Goal: Check status: Check status

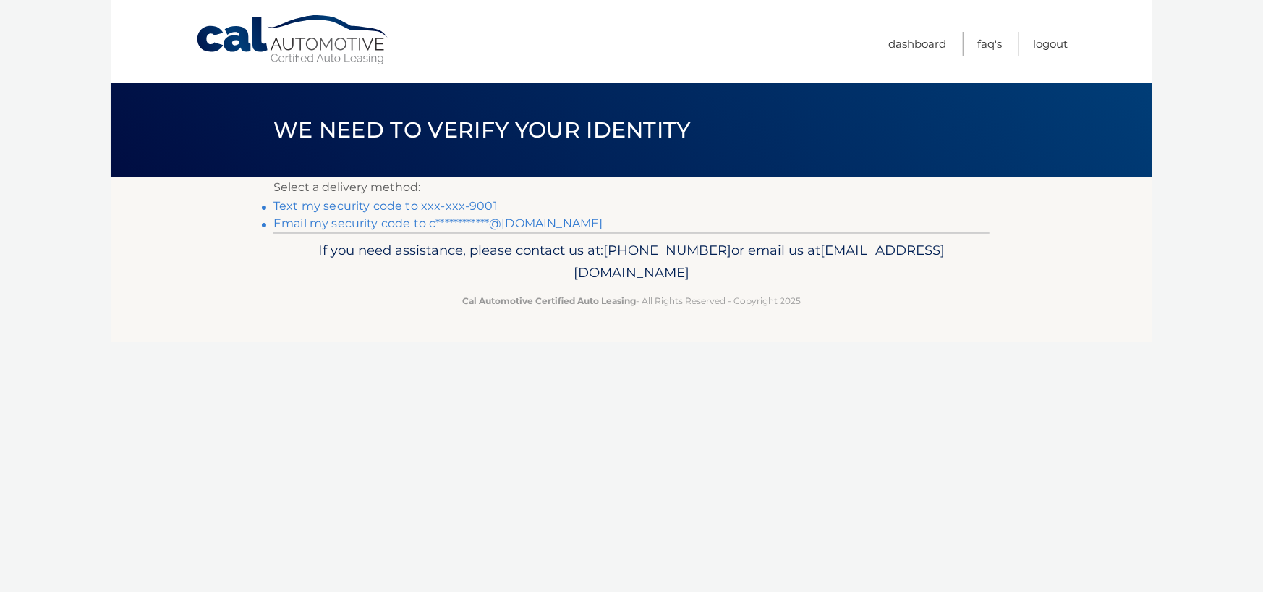
click at [463, 208] on link "Text my security code to xxx-xxx-9001" at bounding box center [385, 206] width 224 height 14
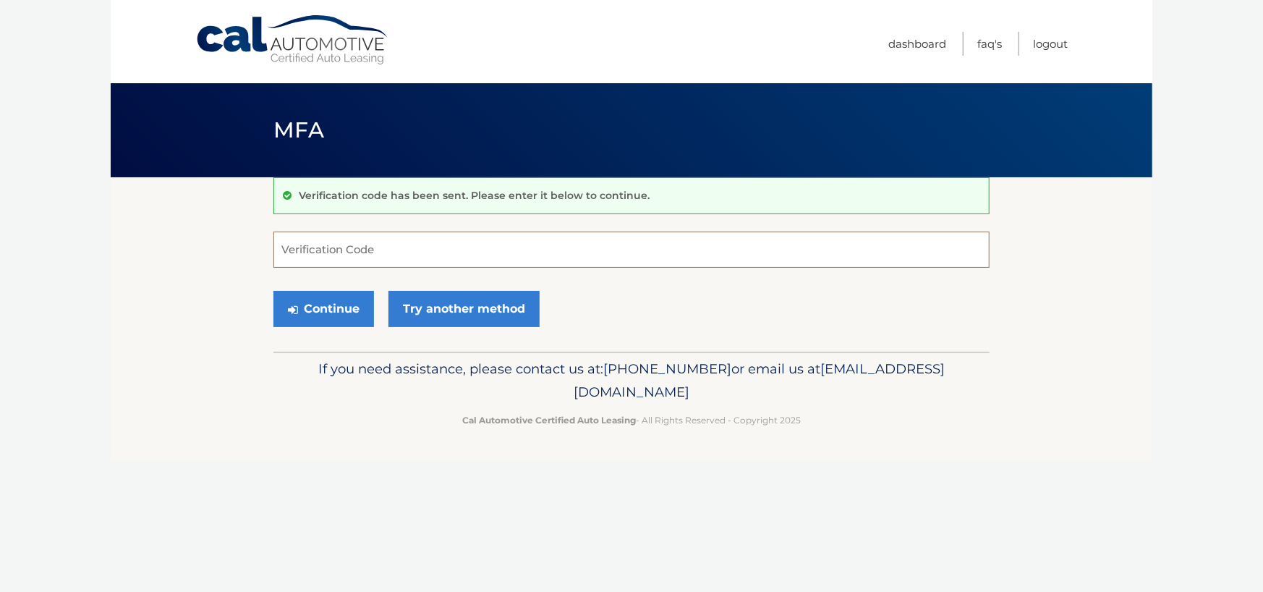
click at [427, 250] on input "Verification Code" at bounding box center [631, 249] width 716 height 36
type input "340597"
click at [273, 291] on button "Continue" at bounding box center [323, 309] width 101 height 36
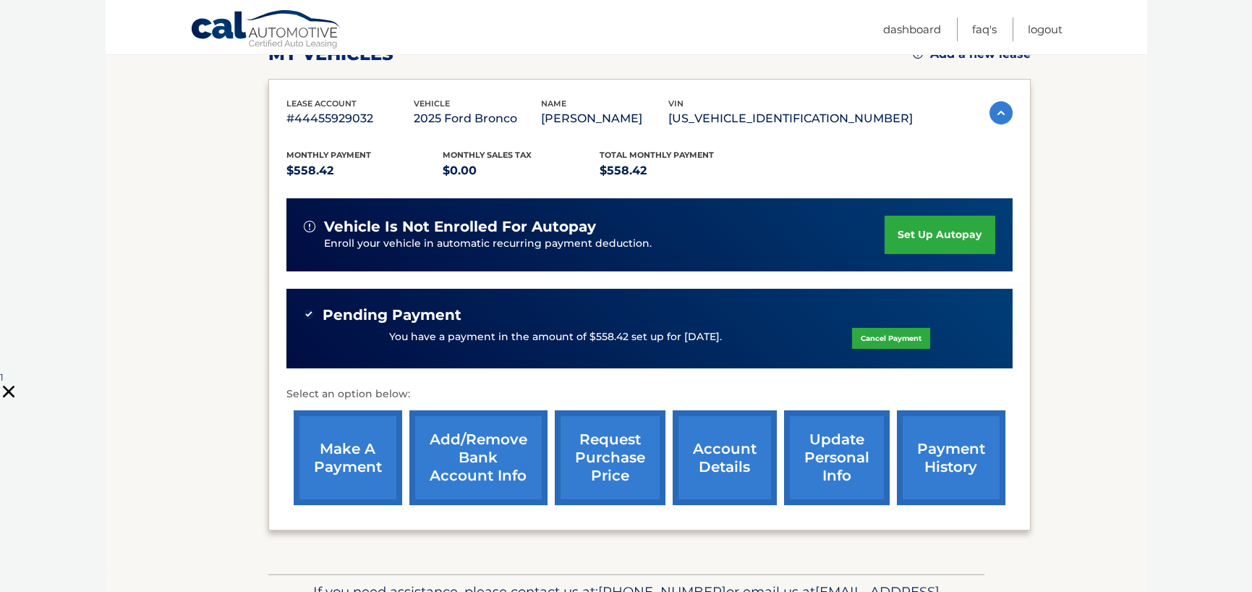
scroll to position [310, 0]
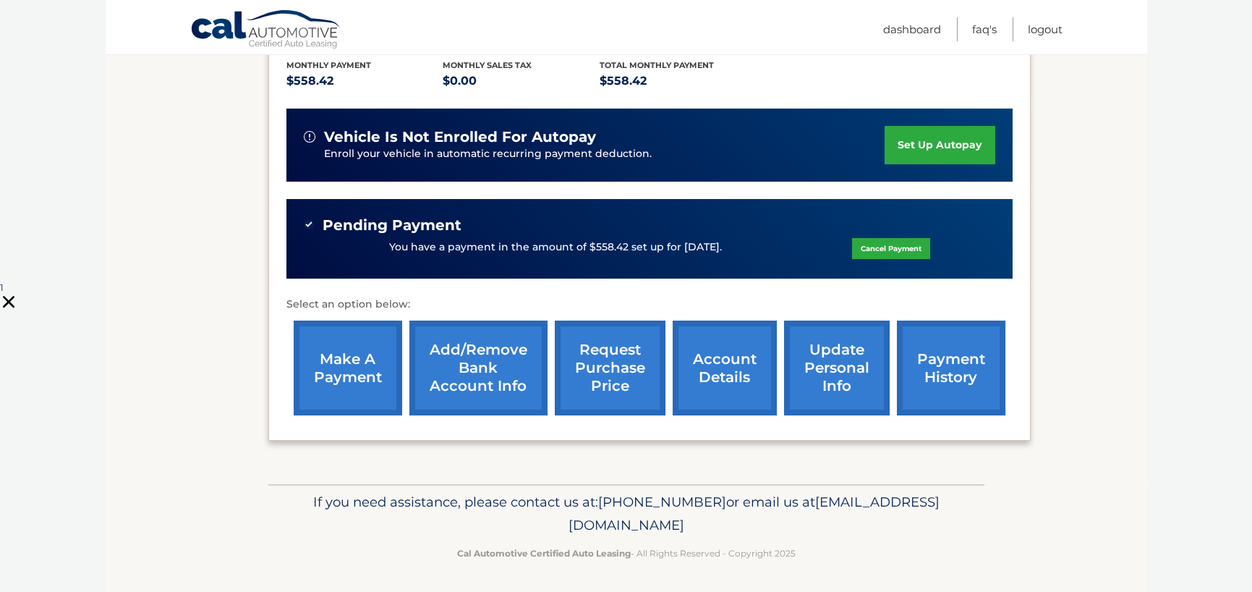
click at [926, 386] on link "payment history" at bounding box center [951, 367] width 109 height 95
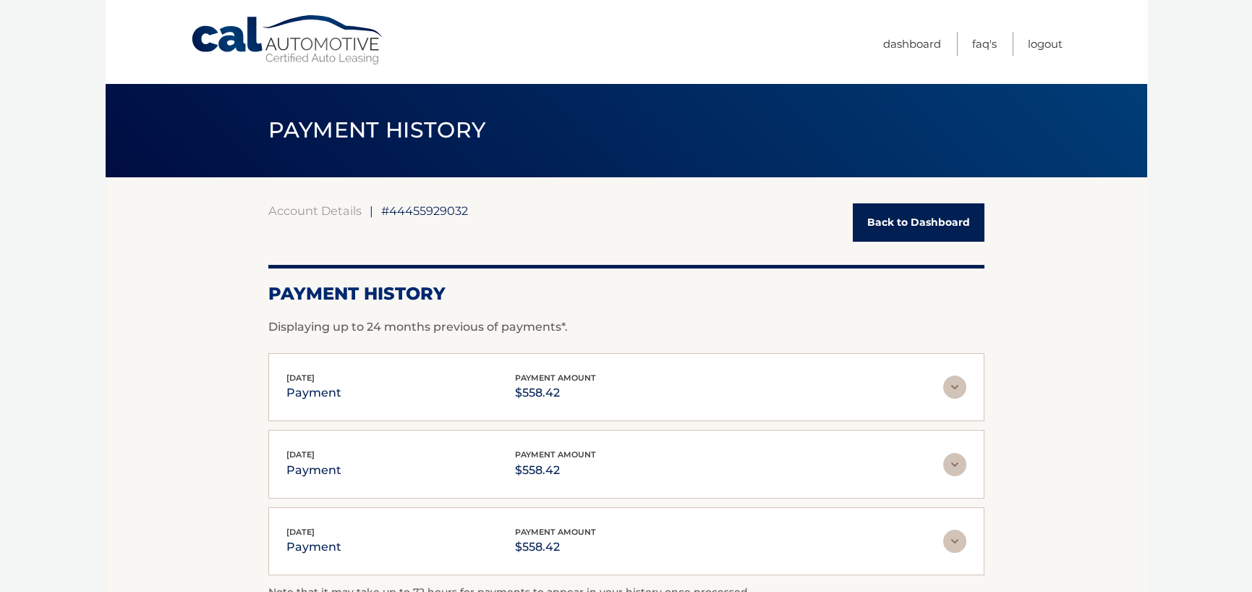
click at [959, 383] on img at bounding box center [954, 386] width 23 height 23
